Goal: Task Accomplishment & Management: Use online tool/utility

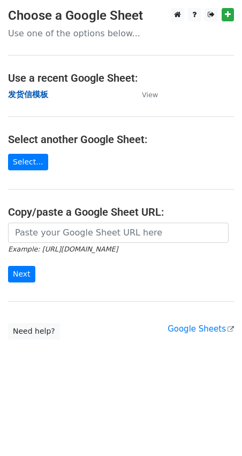
drag, startPoint x: 0, startPoint y: 0, endPoint x: 35, endPoint y: 96, distance: 102.3
click at [35, 96] on strong "发货信模板" at bounding box center [28, 95] width 40 height 10
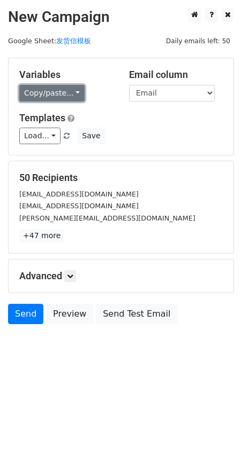
click at [42, 95] on link "Copy/paste..." at bounding box center [51, 93] width 65 height 17
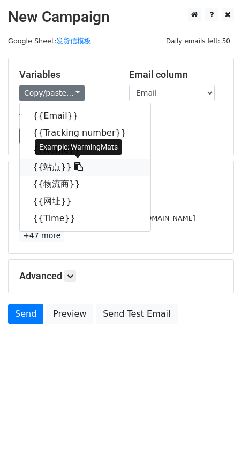
click at [49, 170] on link "{{站点}}" at bounding box center [85, 167] width 130 height 17
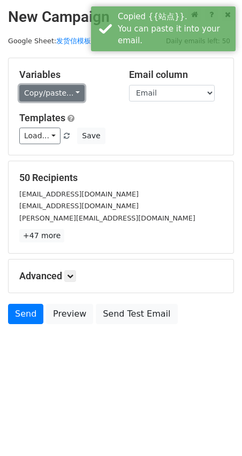
click at [46, 98] on link "Copy/paste..." at bounding box center [51, 93] width 65 height 17
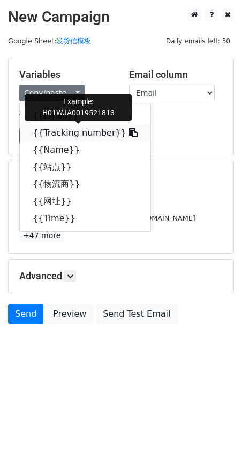
click at [50, 136] on link "{{Tracking number}}" at bounding box center [85, 133] width 130 height 17
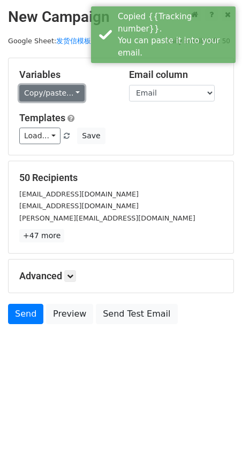
click at [57, 95] on link "Copy/paste..." at bounding box center [51, 93] width 65 height 17
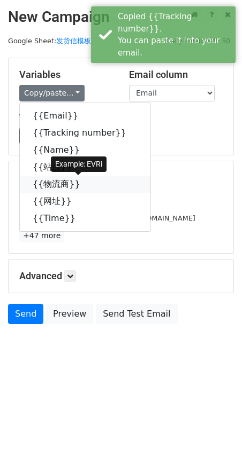
drag, startPoint x: 51, startPoint y: 185, endPoint x: 28, endPoint y: 184, distance: 22.5
click at [49, 185] on link "{{物流商}}" at bounding box center [85, 184] width 130 height 17
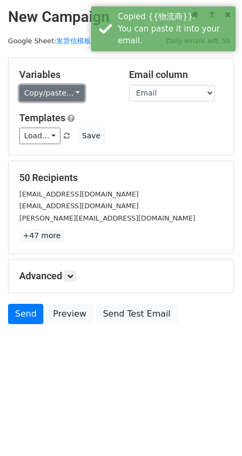
click at [46, 95] on link "Copy/paste..." at bounding box center [51, 93] width 65 height 17
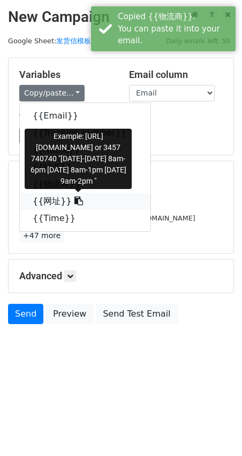
click at [49, 200] on link "{{网址}}" at bounding box center [85, 201] width 130 height 17
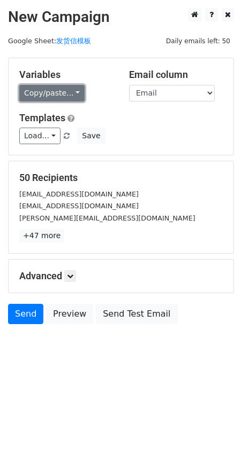
click at [51, 94] on link "Copy/paste..." at bounding box center [51, 93] width 65 height 17
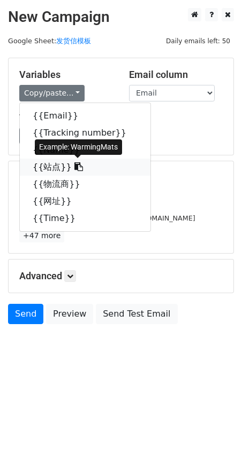
click at [48, 168] on link "{{站点}}" at bounding box center [85, 167] width 130 height 17
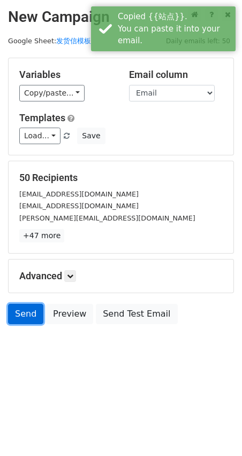
click at [18, 312] on link "Send" at bounding box center [25, 314] width 35 height 20
